Goal: Find specific page/section: Find specific page/section

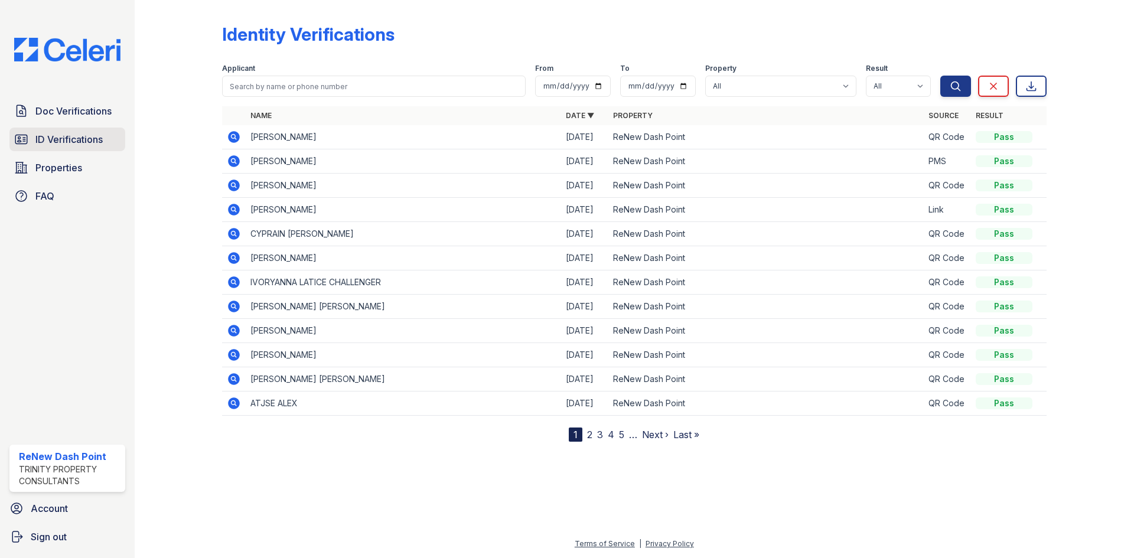
click at [44, 144] on span "ID Verifications" at bounding box center [68, 139] width 67 height 14
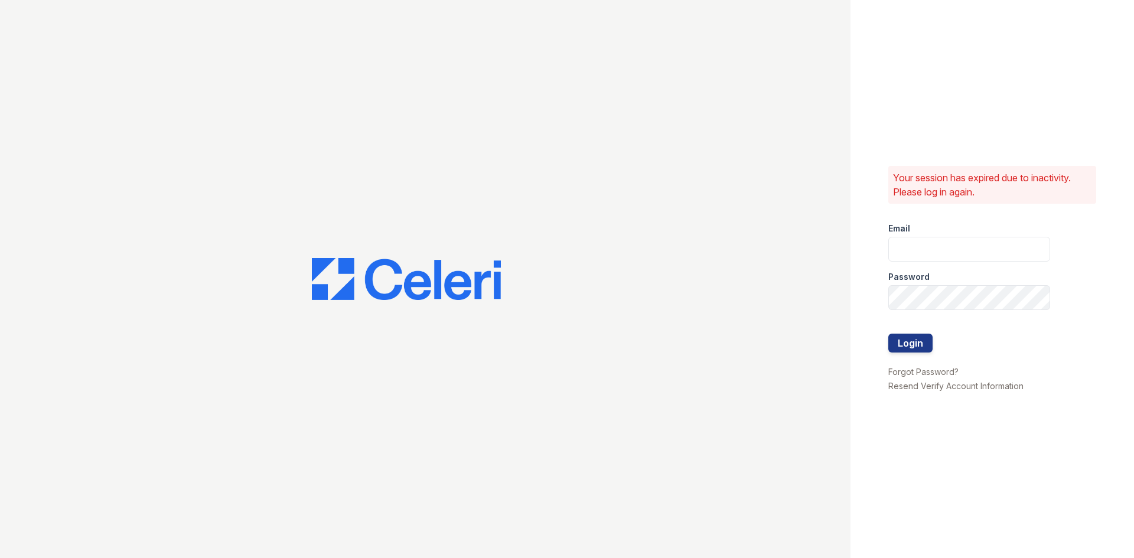
type input "renewdashpoint@trinity-pm.com"
click at [894, 347] on button "Login" at bounding box center [910, 343] width 44 height 19
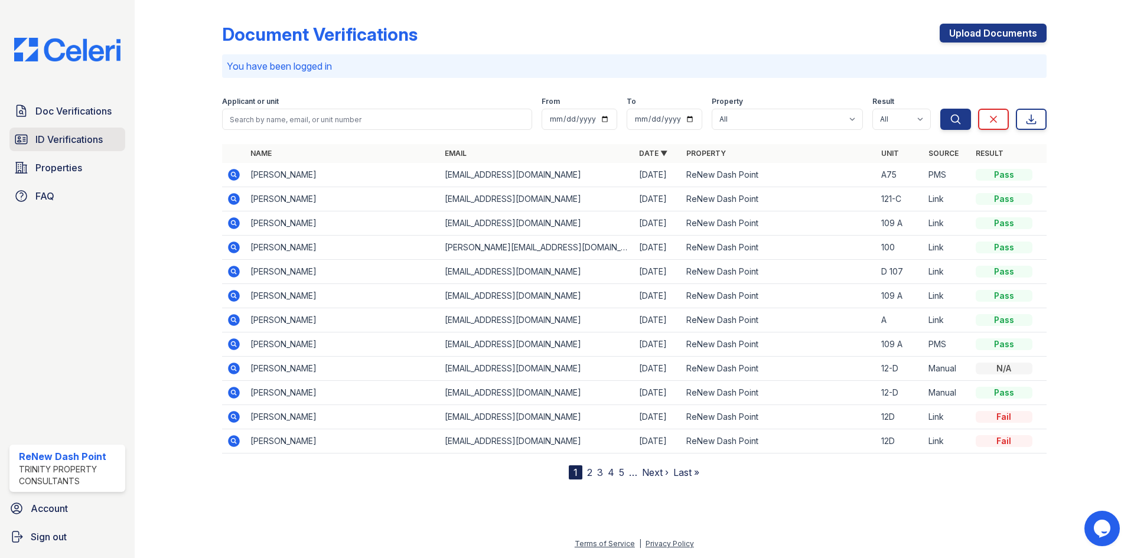
drag, startPoint x: 61, startPoint y: 135, endPoint x: 48, endPoint y: 138, distance: 13.3
click at [60, 136] on span "ID Verifications" at bounding box center [68, 139] width 67 height 14
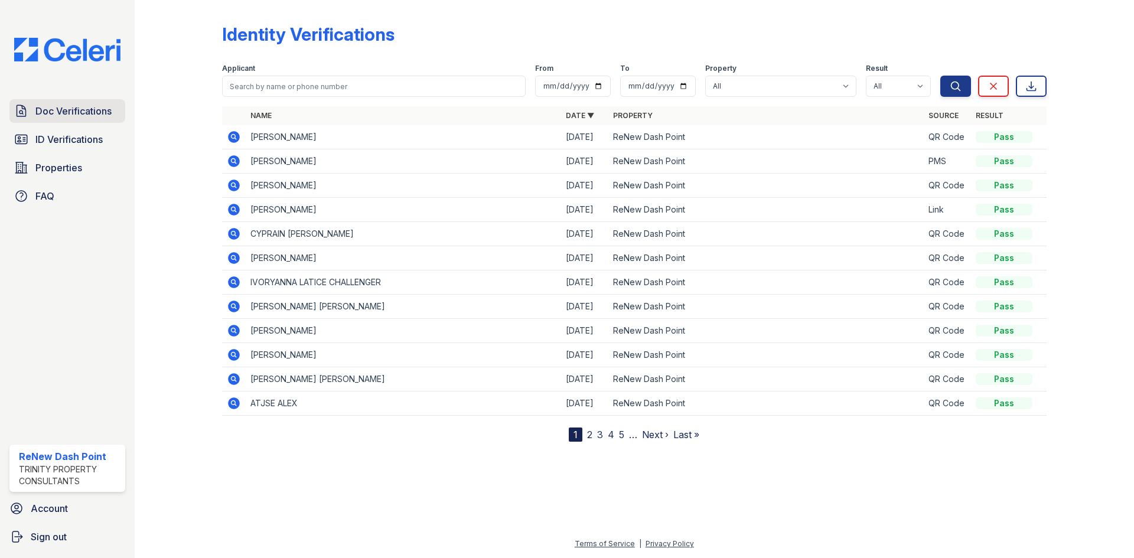
click at [51, 109] on span "Doc Verifications" at bounding box center [73, 111] width 76 height 14
